Goal: Communication & Community: Answer question/provide support

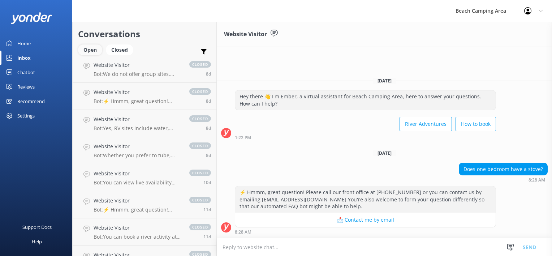
click at [87, 51] on div "Open" at bounding box center [90, 49] width 24 height 11
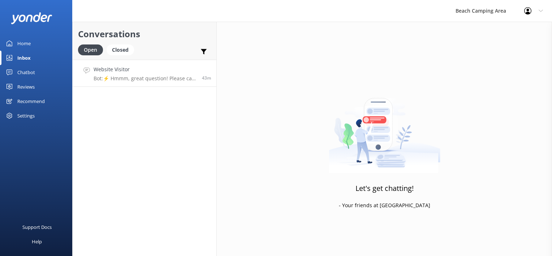
click at [145, 77] on p "Bot: ⚡ Hmmm, great question! Please call our front office at [PHONE_NUMBER] or …" at bounding box center [145, 78] width 103 height 7
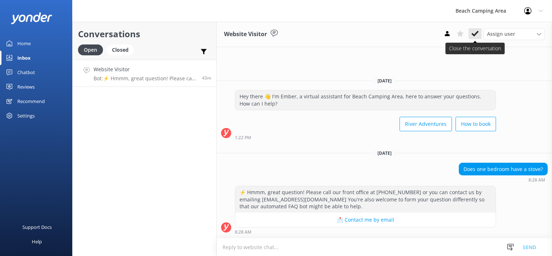
click at [476, 30] on icon at bounding box center [475, 33] width 7 height 7
